Goal: Information Seeking & Learning: Learn about a topic

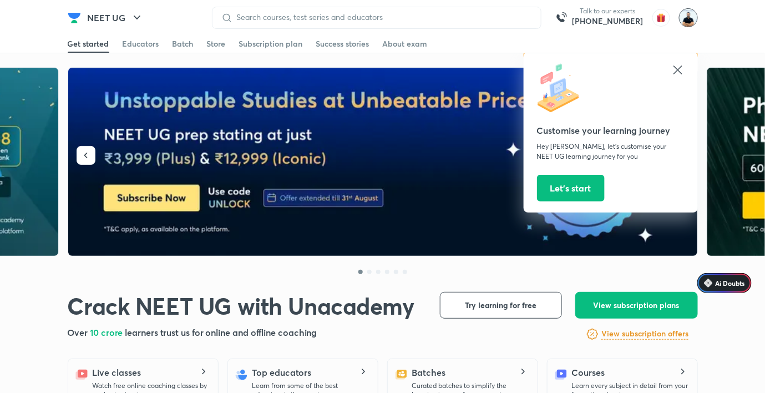
click at [688, 21] on img at bounding box center [688, 17] width 19 height 19
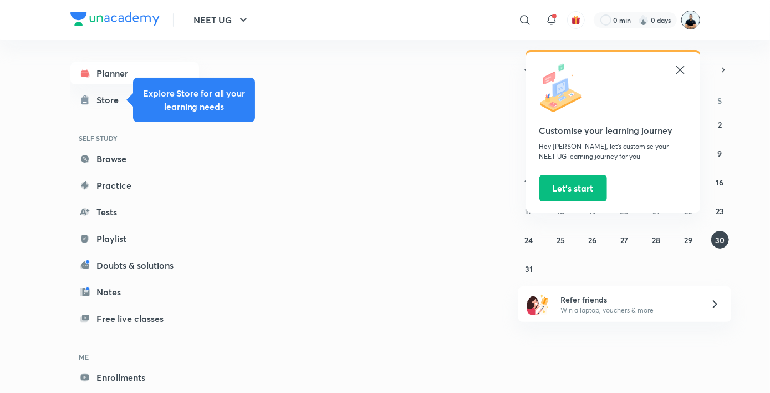
click at [688, 24] on img at bounding box center [690, 20] width 19 height 19
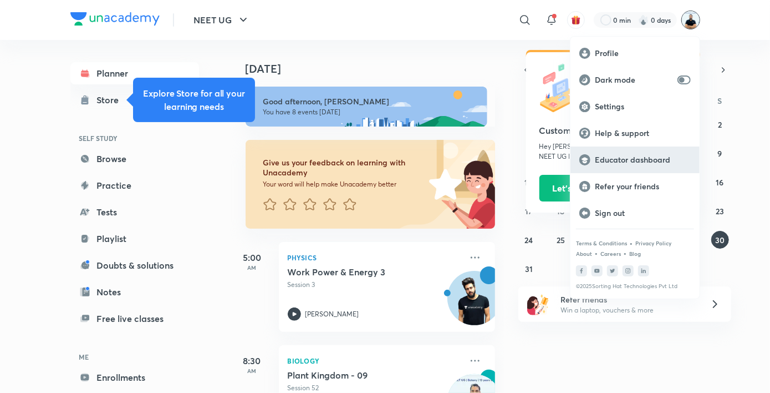
click at [629, 161] on p "Educator dashboard" at bounding box center [643, 160] width 96 height 10
